Goal: Transaction & Acquisition: Book appointment/travel/reservation

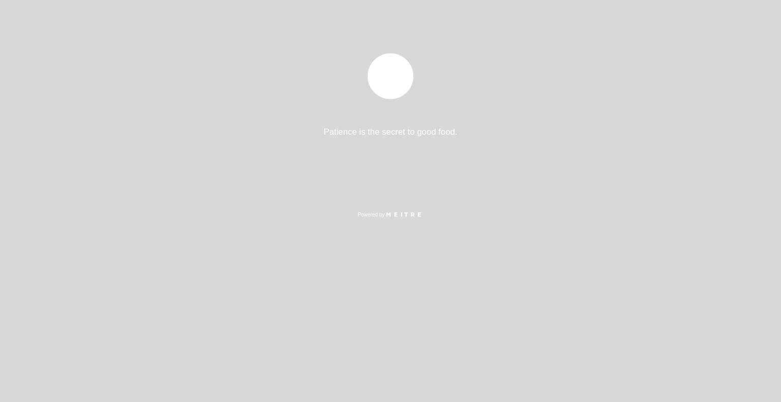
select select "es"
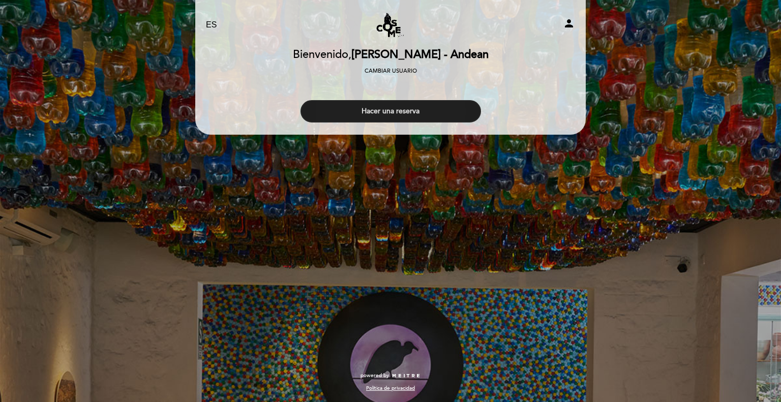
click at [439, 118] on button "Hacer una reserva" at bounding box center [391, 111] width 181 height 22
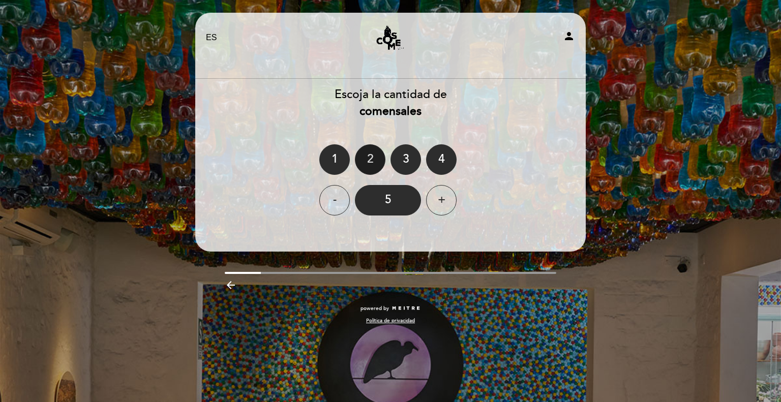
click at [373, 153] on div "2" at bounding box center [370, 159] width 31 height 31
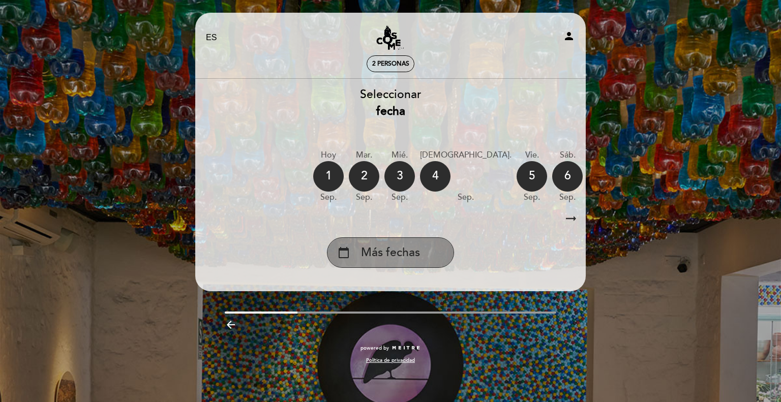
click at [403, 257] on span "Más fechas" at bounding box center [390, 253] width 59 height 17
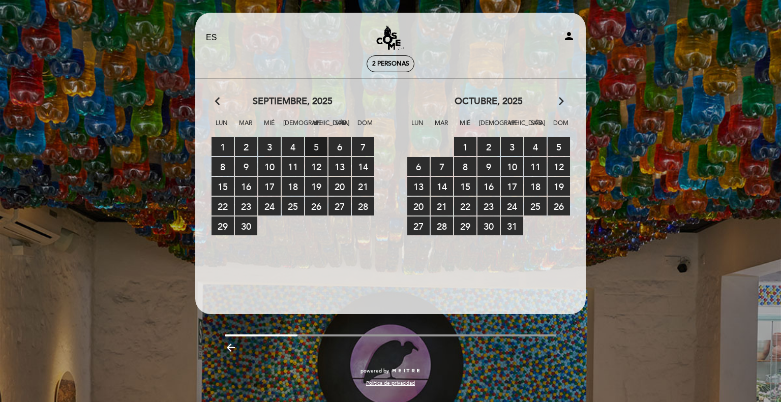
click at [313, 144] on span "5 RESERVAS DISPONIBLES" at bounding box center [316, 146] width 22 height 19
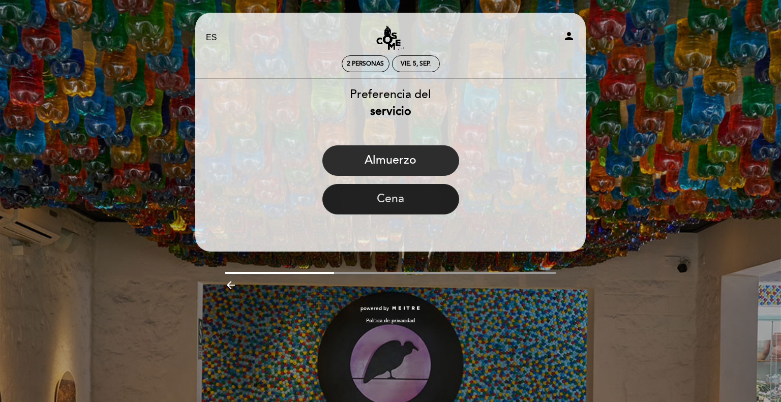
click at [378, 199] on button "Cena" at bounding box center [390, 199] width 137 height 31
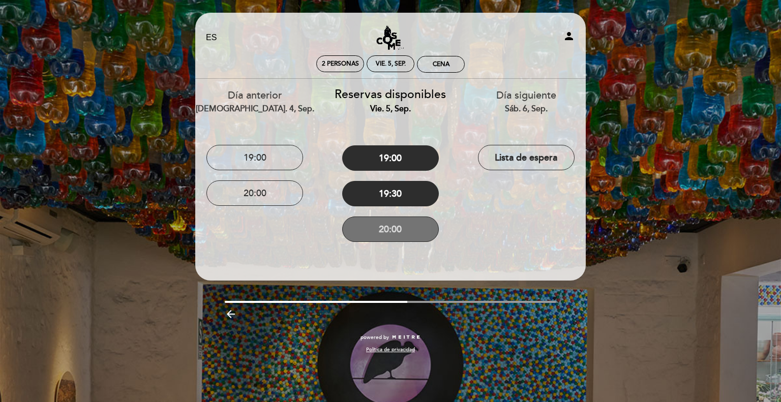
click at [384, 227] on button "20:00" at bounding box center [390, 229] width 97 height 25
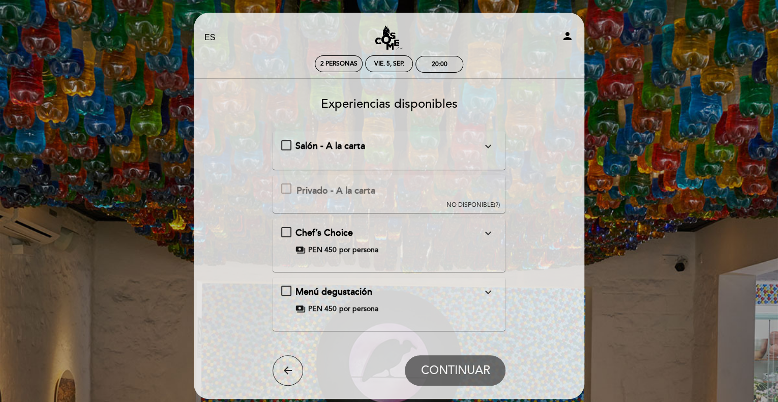
click at [309, 150] on span "Salón - A la carta" at bounding box center [330, 145] width 70 height 11
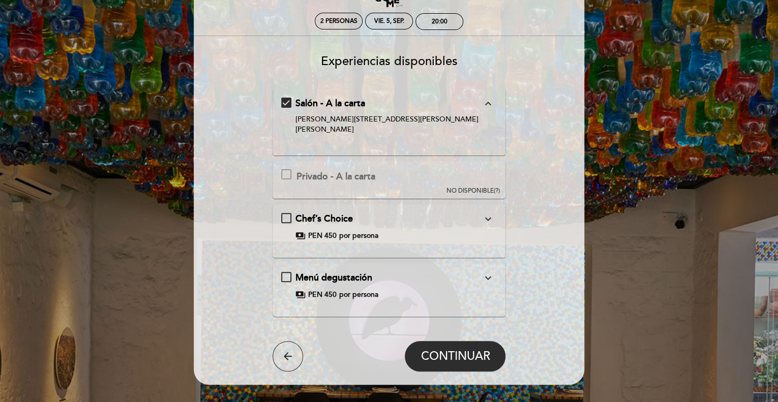
scroll to position [97, 0]
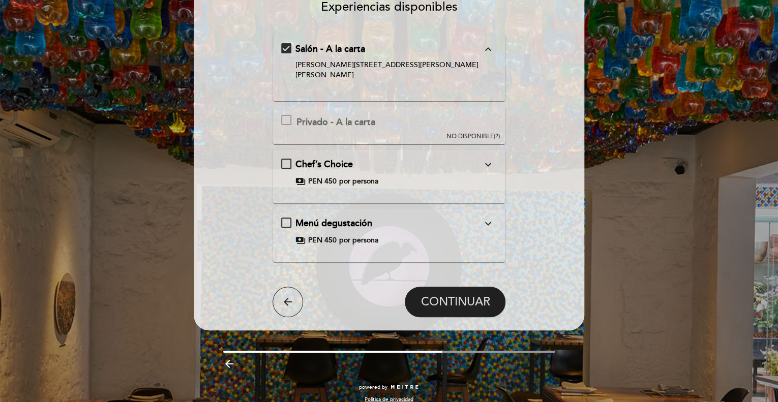
click at [451, 295] on span "CONTINUAR" at bounding box center [455, 302] width 69 height 14
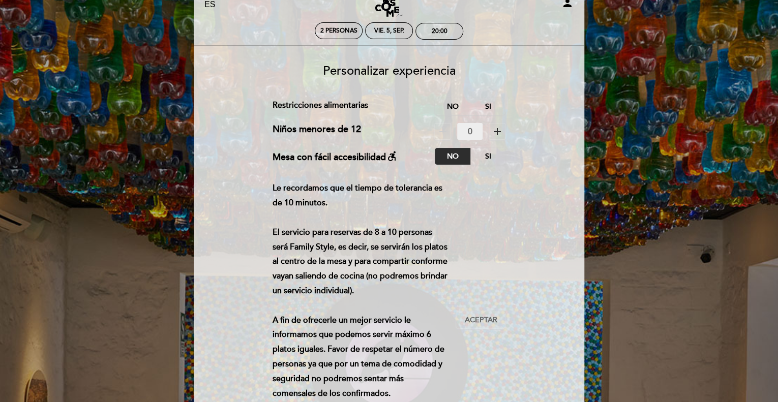
scroll to position [51, 0]
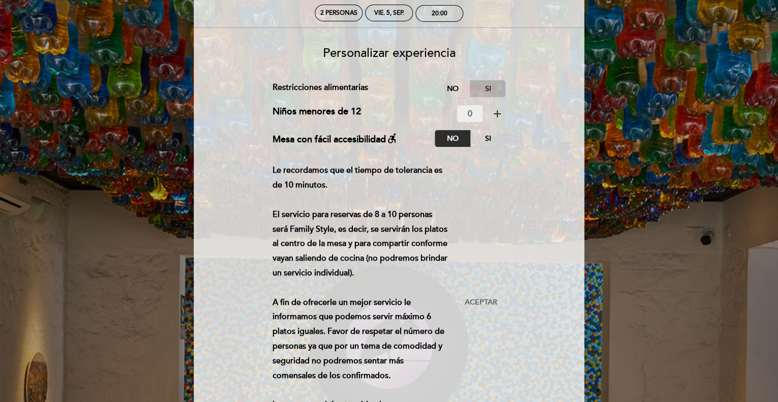
click at [475, 85] on label "Si" at bounding box center [488, 88] width 36 height 17
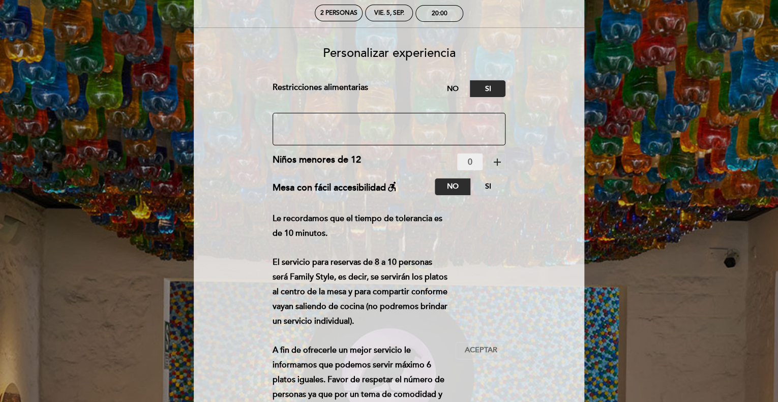
click at [355, 130] on textarea at bounding box center [389, 129] width 233 height 33
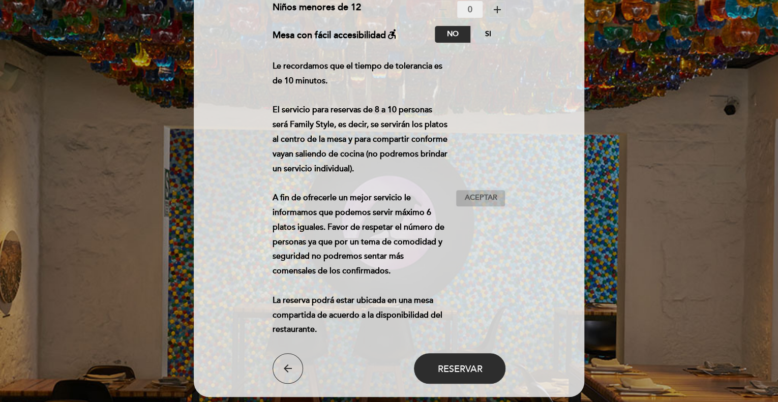
type textarea "Pescetariana"
click at [479, 196] on span "Aceptar" at bounding box center [480, 198] width 33 height 11
click at [482, 366] on span "Reservar" at bounding box center [459, 368] width 45 height 11
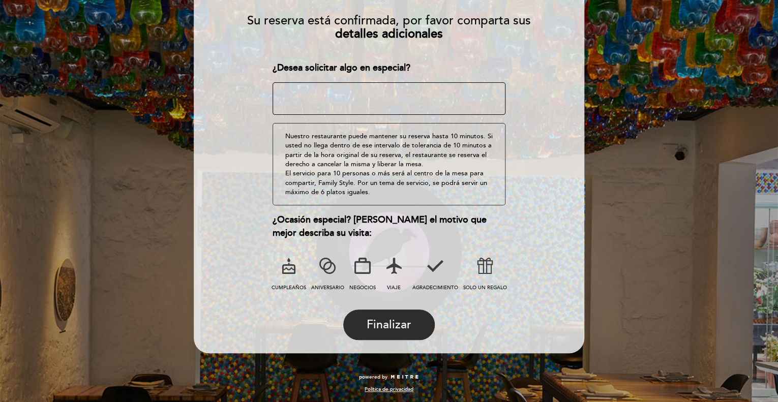
scroll to position [112, 0]
click at [392, 266] on icon at bounding box center [393, 265] width 26 height 26
click at [381, 318] on span "Finalizar" at bounding box center [389, 324] width 45 height 14
